Goal: Information Seeking & Learning: Learn about a topic

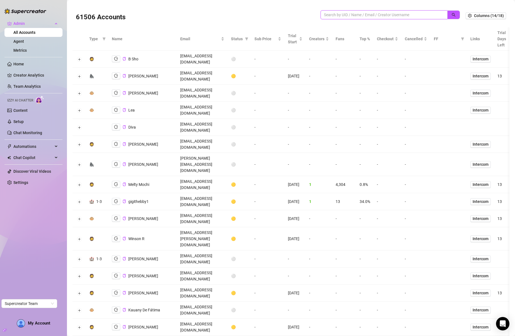
click at [356, 15] on input "search" at bounding box center [382, 15] width 116 height 6
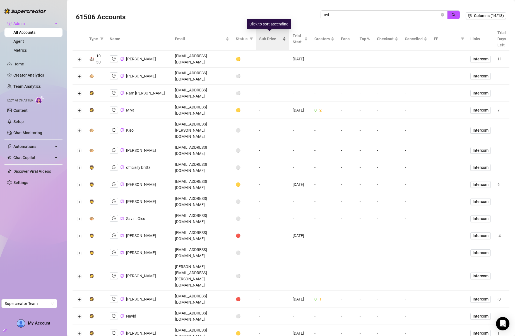
click at [262, 41] on span "Sub Price" at bounding box center [270, 39] width 22 height 6
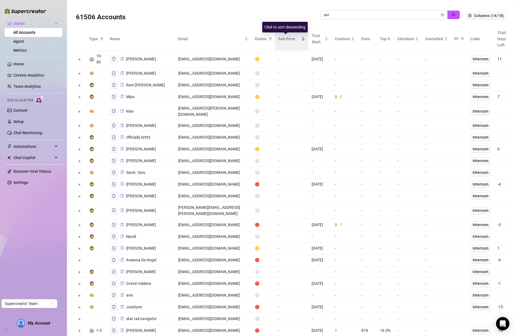
click at [286, 38] on span "Sub Price" at bounding box center [289, 39] width 22 height 6
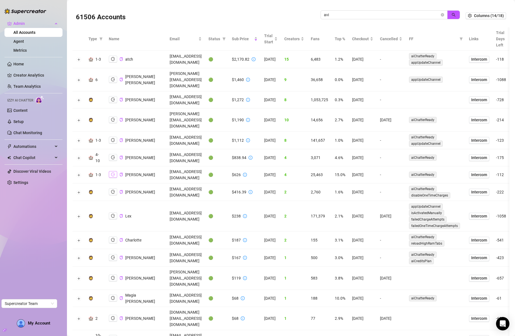
click at [114, 171] on button "button" at bounding box center [113, 174] width 8 height 7
click at [120, 173] on icon "copy" at bounding box center [122, 175] width 4 height 4
click at [359, 14] on input "avi" at bounding box center [382, 15] width 116 height 6
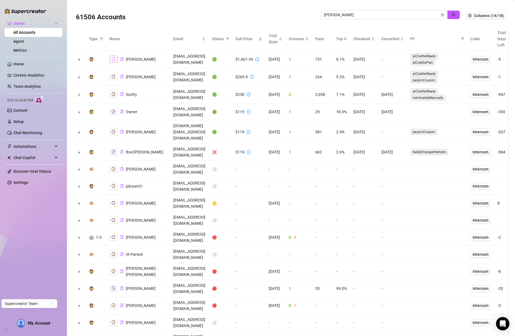
click at [112, 59] on icon "logout" at bounding box center [114, 59] width 4 height 4
click at [382, 11] on span "ryan" at bounding box center [384, 14] width 127 height 9
click at [381, 14] on input "ryan" at bounding box center [382, 15] width 116 height 6
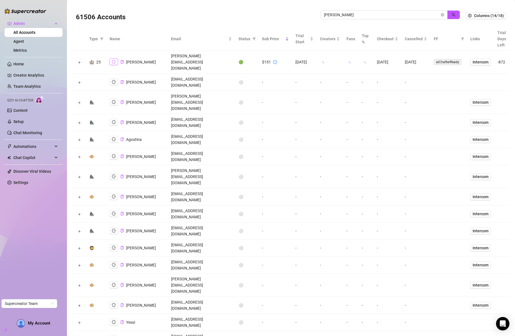
click at [114, 60] on icon "logout" at bounding box center [114, 62] width 4 height 4
click at [385, 15] on input "doris" at bounding box center [382, 15] width 116 height 6
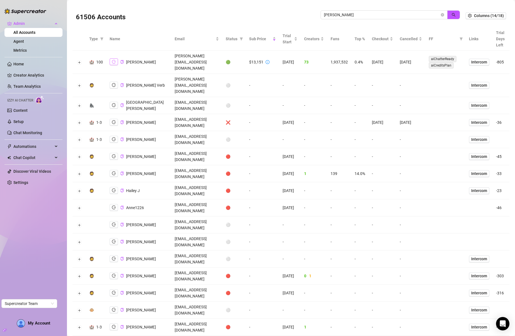
click at [112, 60] on icon "logout" at bounding box center [114, 62] width 4 height 4
click at [379, 14] on input "jackson" at bounding box center [382, 15] width 116 height 6
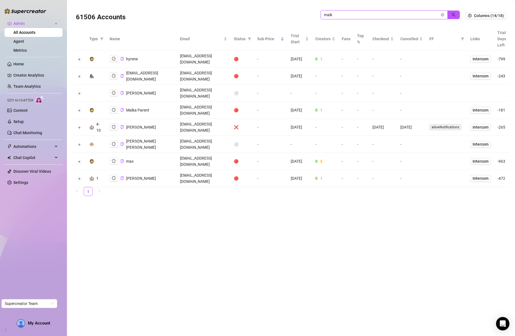
click at [358, 14] on input "maik" at bounding box center [382, 15] width 116 height 6
type input "mak"
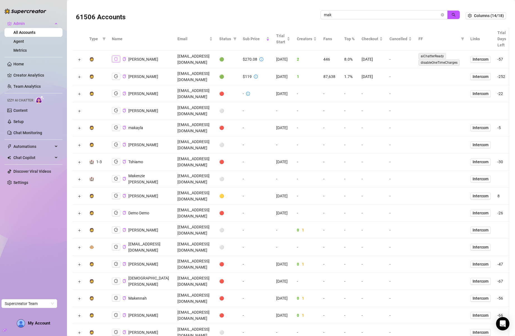
click at [114, 59] on icon "logout" at bounding box center [116, 59] width 4 height 4
drag, startPoint x: 438, startPoint y: 14, endPoint x: 111, endPoint y: 3, distance: 327.7
click at [441, 14] on icon "close-circle" at bounding box center [442, 14] width 3 height 3
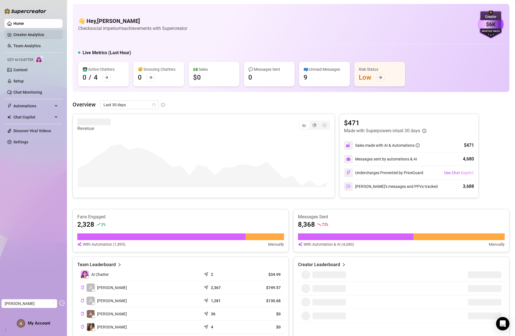
click at [25, 38] on link "Creator Analytics" at bounding box center [35, 34] width 45 height 9
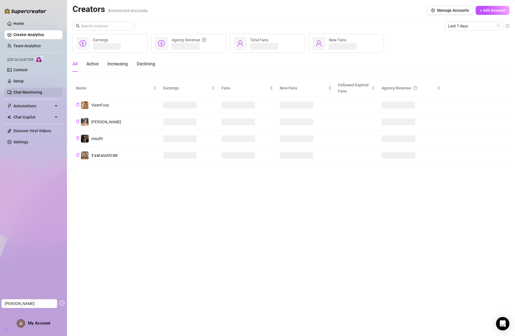
click at [19, 90] on link "Chat Monitoring" at bounding box center [27, 92] width 29 height 4
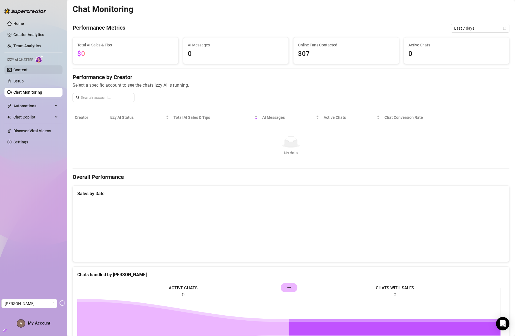
click at [20, 71] on link "Content" at bounding box center [20, 70] width 14 height 4
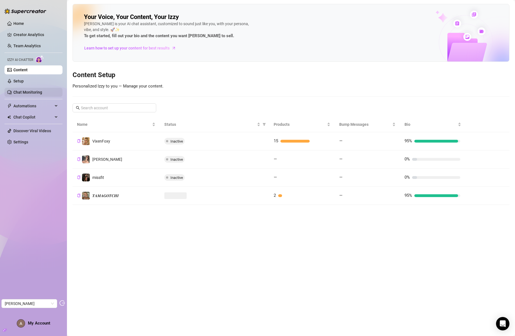
click at [20, 94] on link "Chat Monitoring" at bounding box center [27, 92] width 29 height 4
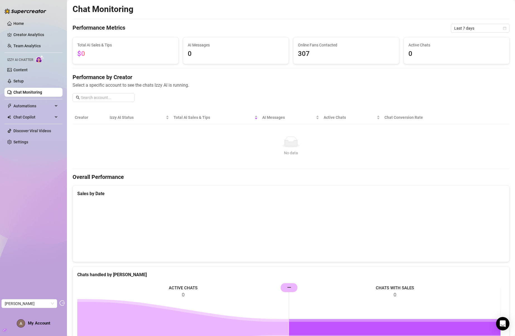
drag, startPoint x: 456, startPoint y: 34, endPoint x: 458, endPoint y: 31, distance: 3.6
click at [456, 34] on div "Chat Monitoring Performance Metrics Last 7 days Total AI Sales & Tips $0 AI Mes…" at bounding box center [291, 204] width 437 height 401
click at [459, 29] on span "Last 7 days" at bounding box center [481, 28] width 52 height 8
click at [459, 67] on div "Last 90 days" at bounding box center [476, 66] width 50 height 6
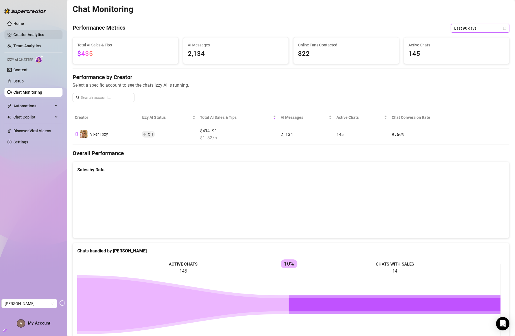
click at [30, 36] on link "Creator Analytics" at bounding box center [35, 34] width 45 height 9
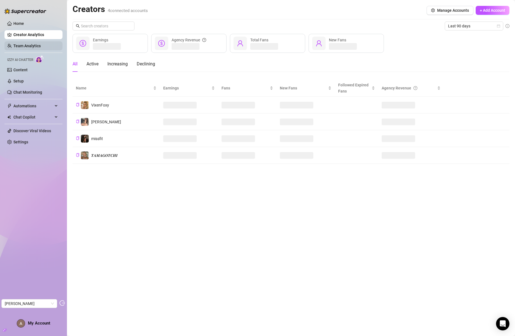
click at [28, 44] on link "Team Analytics" at bounding box center [26, 46] width 27 height 4
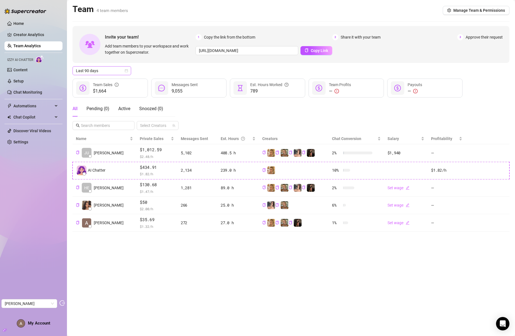
click at [105, 73] on span "Last 90 days" at bounding box center [102, 70] width 52 height 8
click at [104, 98] on div "Last 30 days" at bounding box center [102, 100] width 50 height 6
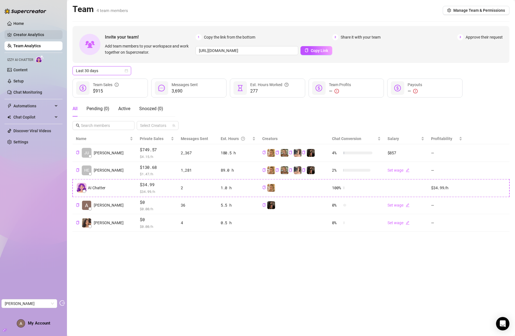
click at [24, 32] on link "Creator Analytics" at bounding box center [35, 34] width 45 height 9
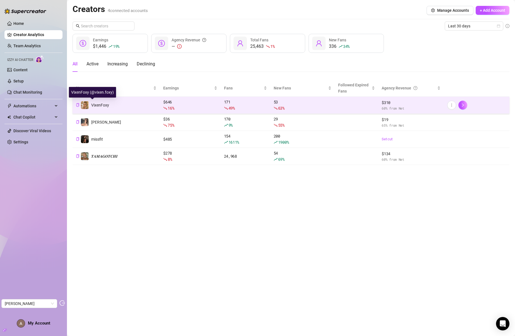
click at [99, 104] on span "VixenFoxy" at bounding box center [100, 105] width 18 height 4
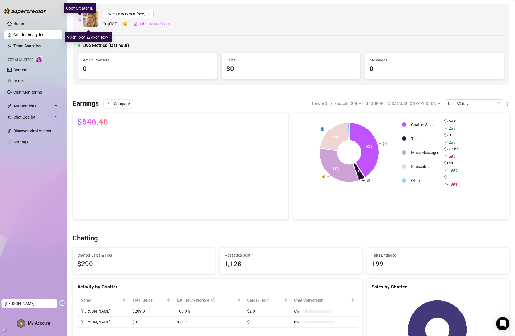
drag, startPoint x: 81, startPoint y: 18, endPoint x: 161, endPoint y: 6, distance: 81.2
click at [81, 18] on icon "copy" at bounding box center [79, 19] width 3 height 4
click at [24, 34] on link "Creator Analytics" at bounding box center [35, 34] width 45 height 9
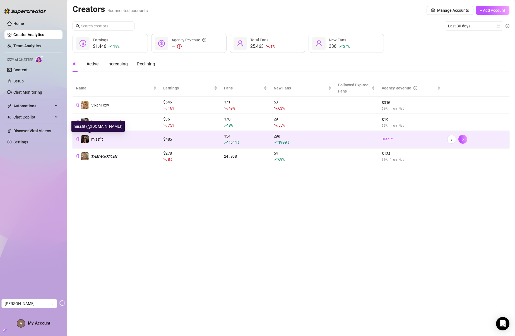
click at [97, 139] on span "missfit" at bounding box center [97, 139] width 12 height 4
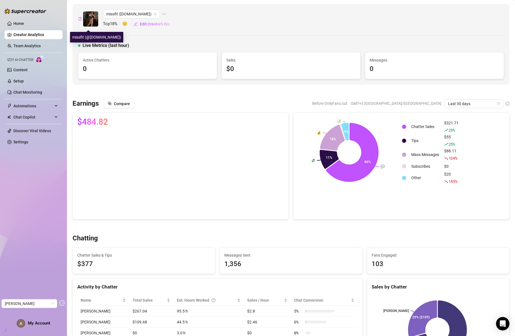
click at [79, 19] on icon "copy" at bounding box center [80, 19] width 4 height 4
click at [41, 33] on link "Creator Analytics" at bounding box center [35, 34] width 45 height 9
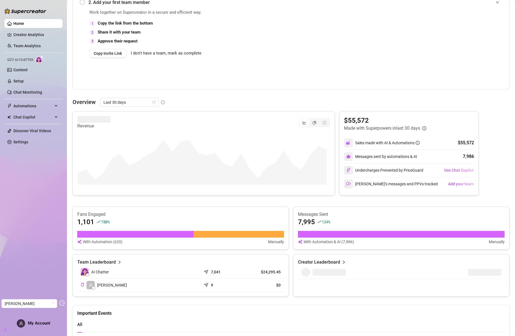
scroll to position [131, 0]
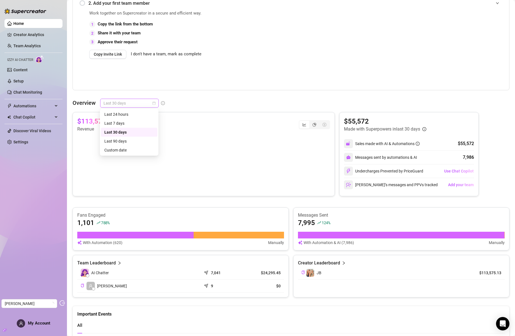
click at [122, 105] on span "Last 30 days" at bounding box center [130, 103] width 52 height 8
click at [122, 149] on div "Custom date" at bounding box center [129, 150] width 50 height 6
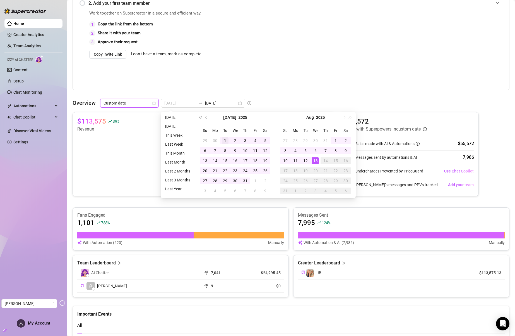
type input "2025-07-01"
click at [224, 140] on div "1" at bounding box center [225, 140] width 7 height 7
type input "2025-08-13"
click at [317, 161] on div "13" at bounding box center [315, 160] width 7 height 7
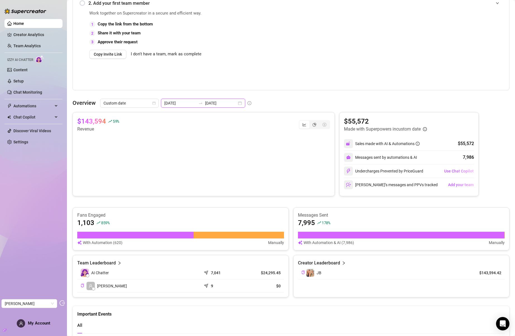
click at [205, 104] on input "2025-08-13" at bounding box center [221, 103] width 32 height 6
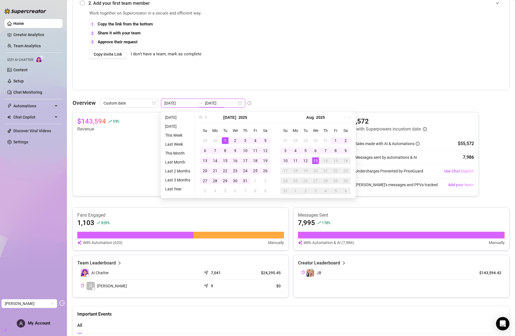
click at [176, 104] on input "2025-07-01" at bounding box center [180, 103] width 32 height 6
type input "2025-07-07"
click at [216, 151] on div "7" at bounding box center [215, 150] width 7 height 7
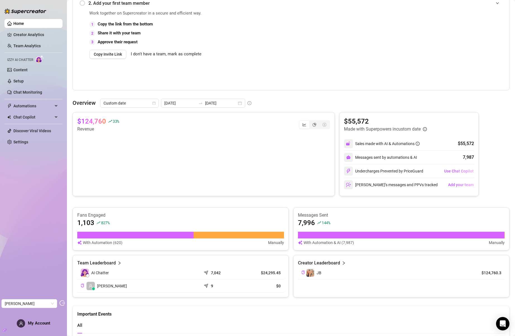
scroll to position [0, 0]
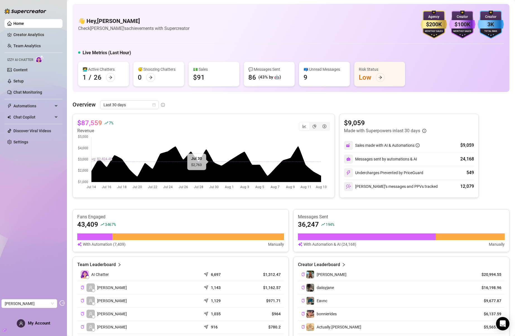
click at [310, 169] on canvas at bounding box center [202, 162] width 250 height 56
click at [22, 93] on link "Chat Monitoring" at bounding box center [27, 92] width 29 height 4
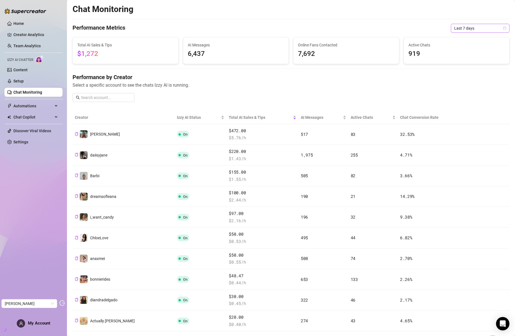
click at [463, 30] on span "Last 7 days" at bounding box center [481, 28] width 52 height 8
click at [460, 39] on div "Last 24 hours" at bounding box center [476, 39] width 50 height 6
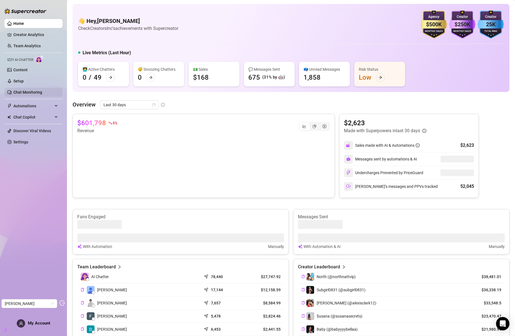
click at [27, 94] on link "Chat Monitoring" at bounding box center [27, 92] width 29 height 4
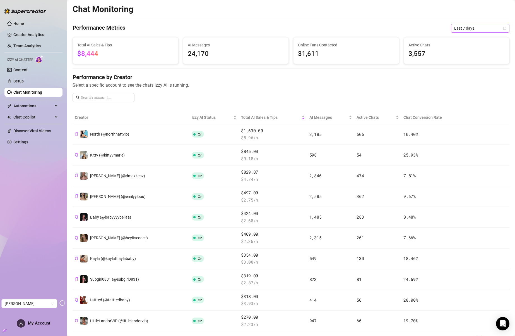
click at [460, 27] on span "Last 7 days" at bounding box center [481, 28] width 52 height 8
click at [463, 39] on div "Last 24 hours" at bounding box center [476, 39] width 50 height 6
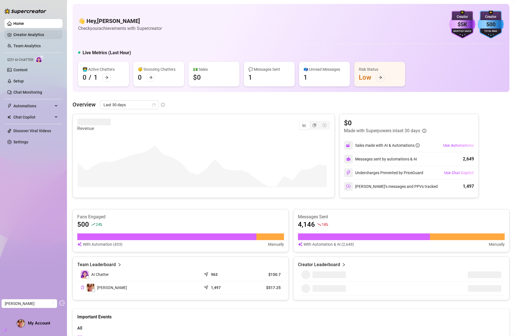
click at [35, 35] on link "Creator Analytics" at bounding box center [35, 34] width 45 height 9
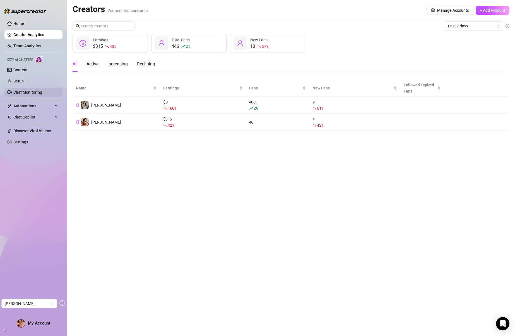
click at [29, 92] on link "Chat Monitoring" at bounding box center [27, 92] width 29 height 4
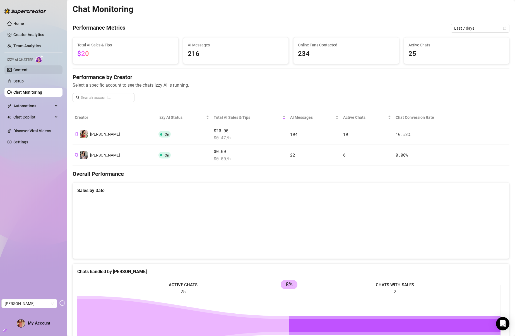
click at [28, 72] on link "Content" at bounding box center [20, 70] width 14 height 4
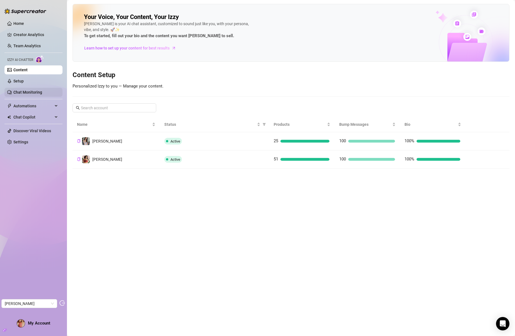
click at [29, 94] on link "Chat Monitoring" at bounding box center [27, 92] width 29 height 4
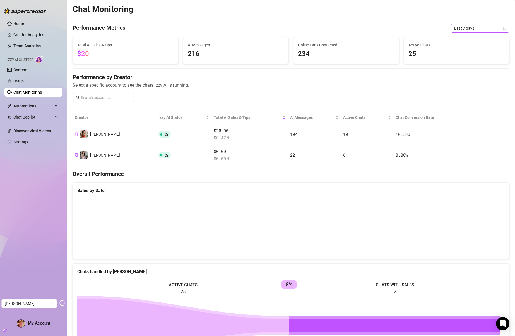
click at [477, 26] on span "Last 7 days" at bounding box center [481, 28] width 52 height 8
click at [467, 39] on div "Last 24 hours" at bounding box center [476, 39] width 50 height 6
click at [470, 27] on span "Last 24 hours" at bounding box center [481, 28] width 52 height 8
click at [465, 60] on div "Last 30 days" at bounding box center [476, 57] width 50 height 6
click at [24, 48] on link "Team Analytics" at bounding box center [26, 46] width 27 height 4
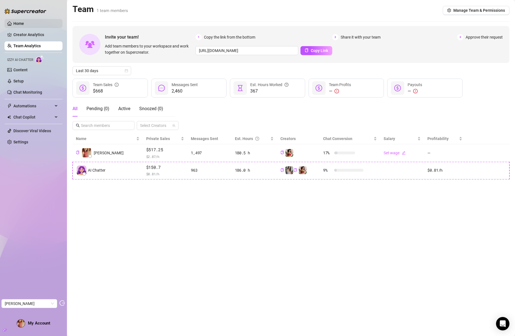
click at [24, 26] on link "Home" at bounding box center [18, 23] width 11 height 4
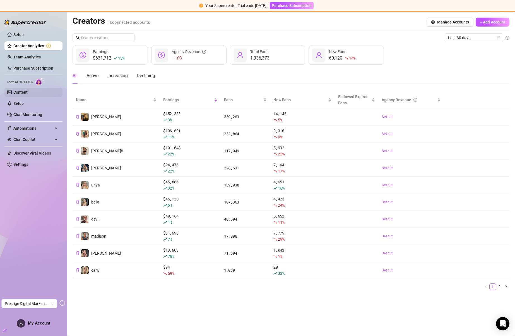
click at [13, 93] on link "Content" at bounding box center [20, 92] width 14 height 4
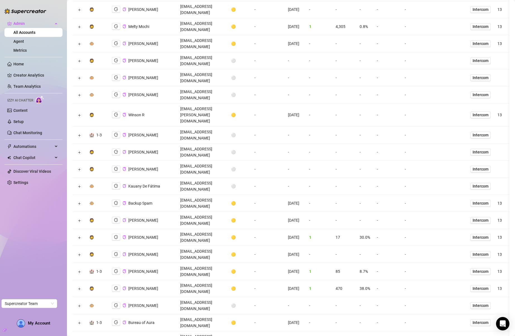
scroll to position [294, 0]
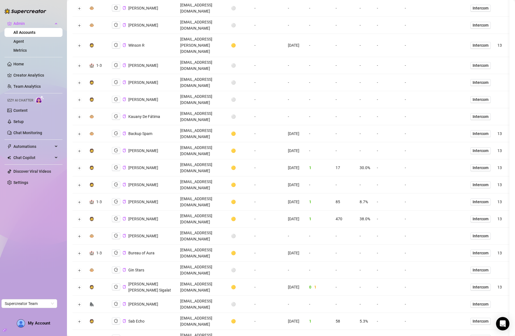
scroll to position [364, 0]
